Goal: Find specific page/section: Find specific page/section

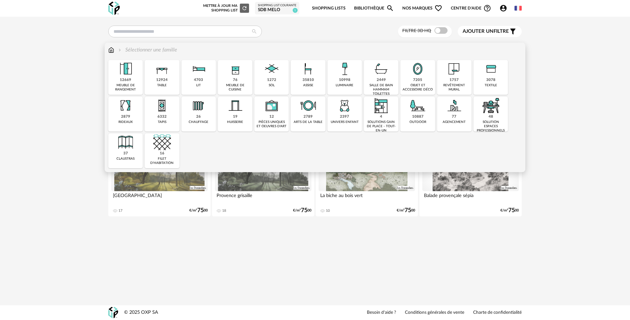
click at [382, 73] on img at bounding box center [381, 69] width 18 height 18
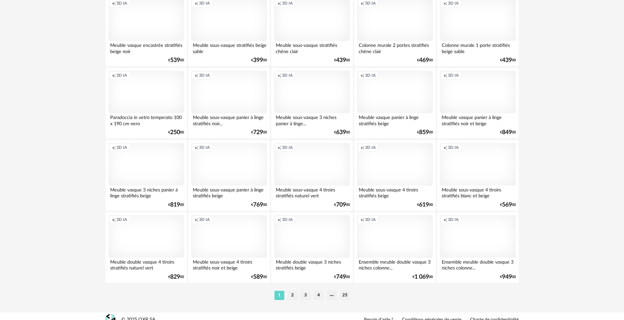
scroll to position [1262, 0]
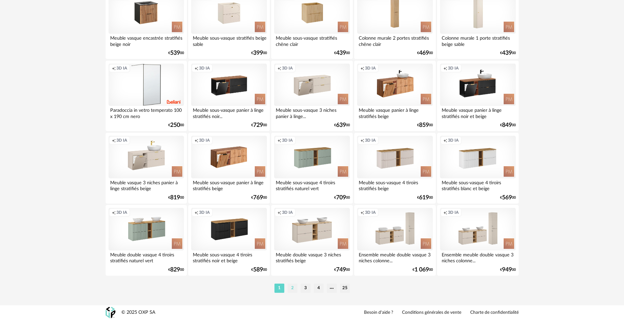
click at [292, 288] on li "2" at bounding box center [293, 288] width 10 height 9
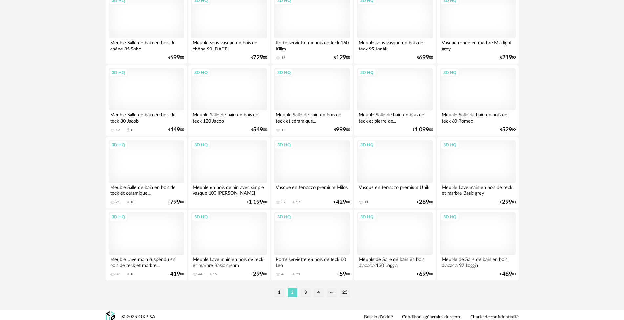
scroll to position [1262, 0]
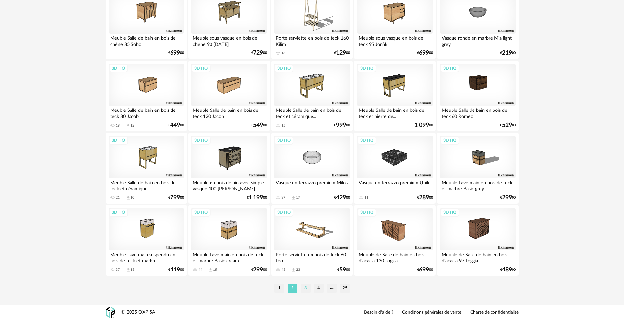
click at [304, 288] on li "3" at bounding box center [306, 288] width 10 height 9
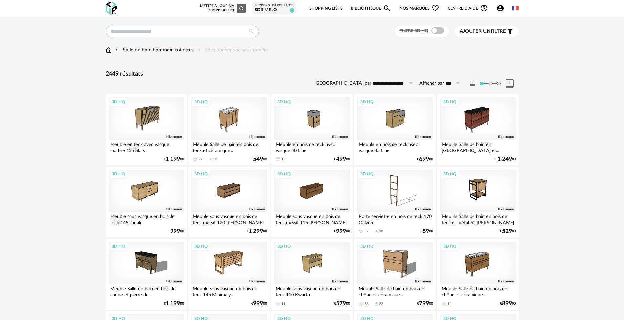
click at [186, 32] on input "text" at bounding box center [183, 32] width 154 height 12
type input "**********"
